Goal: Task Accomplishment & Management: Use online tool/utility

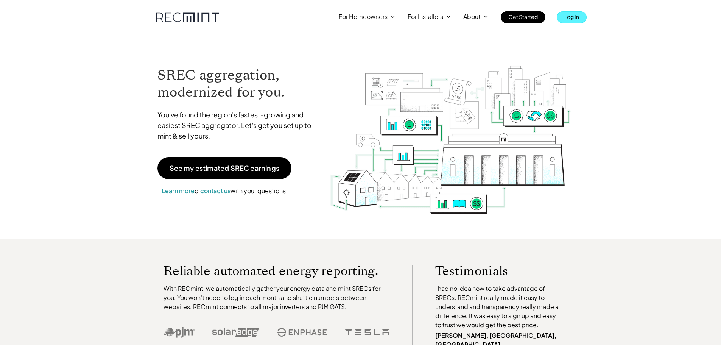
click at [572, 18] on p "Log In" at bounding box center [571, 16] width 15 height 11
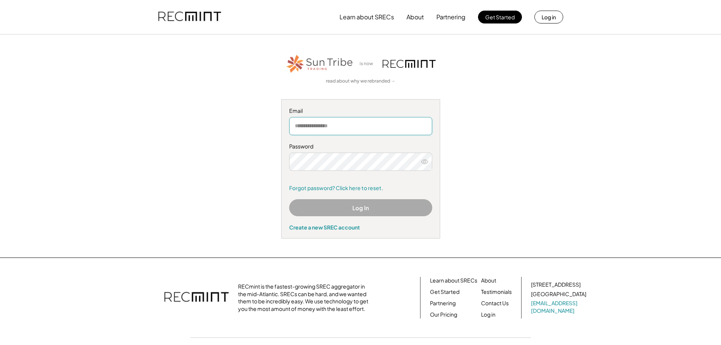
click at [384, 121] on input "email" at bounding box center [360, 126] width 143 height 18
type input "**********"
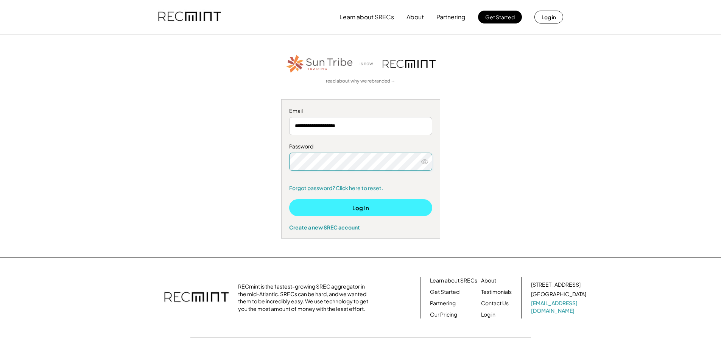
click at [361, 206] on button "Log In" at bounding box center [360, 207] width 143 height 17
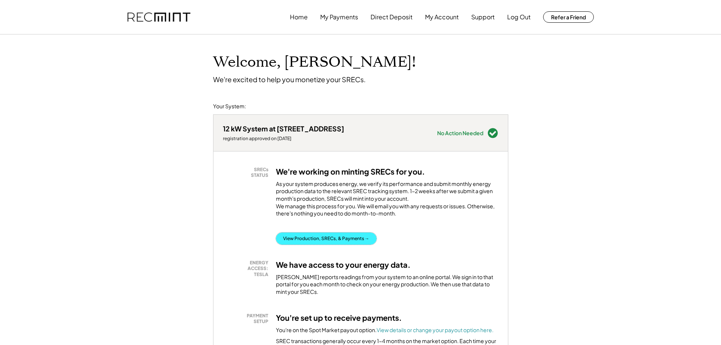
click at [338, 244] on button "View Production, SRECs, & Payments →" at bounding box center [326, 238] width 101 height 12
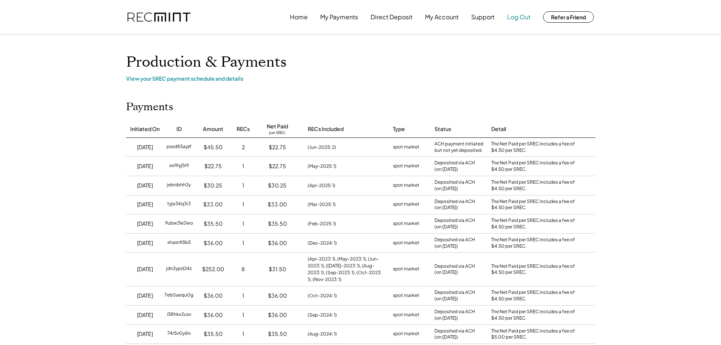
click at [517, 18] on button "Log Out" at bounding box center [518, 16] width 23 height 15
